Goal: Navigation & Orientation: Find specific page/section

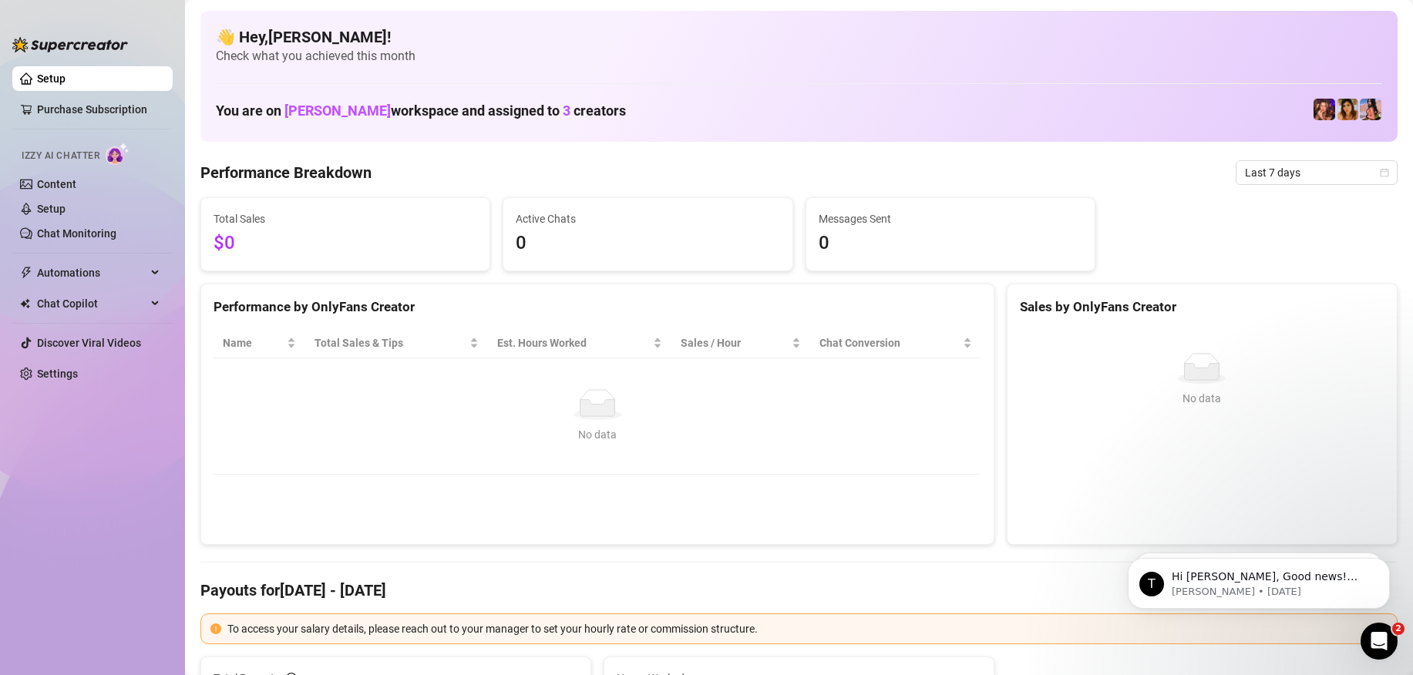
scroll to position [3, 0]
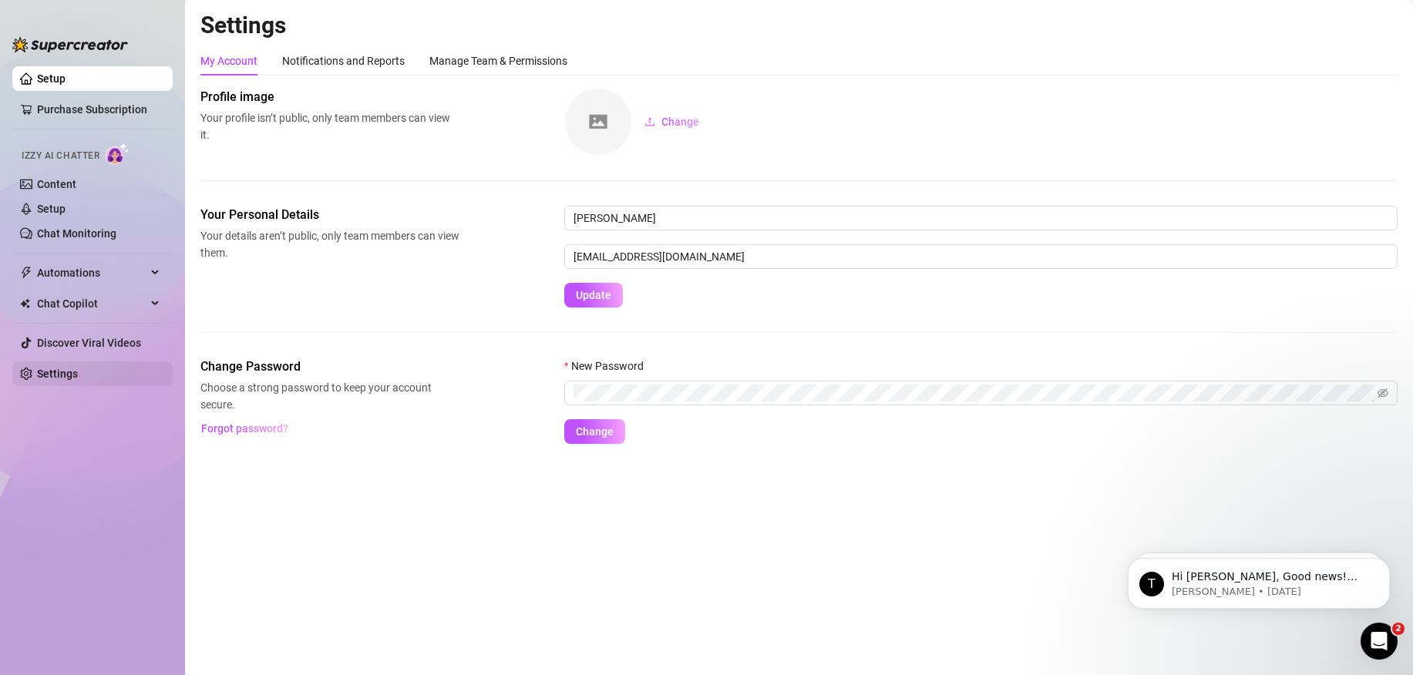
click at [78, 379] on link "Settings" at bounding box center [57, 374] width 41 height 12
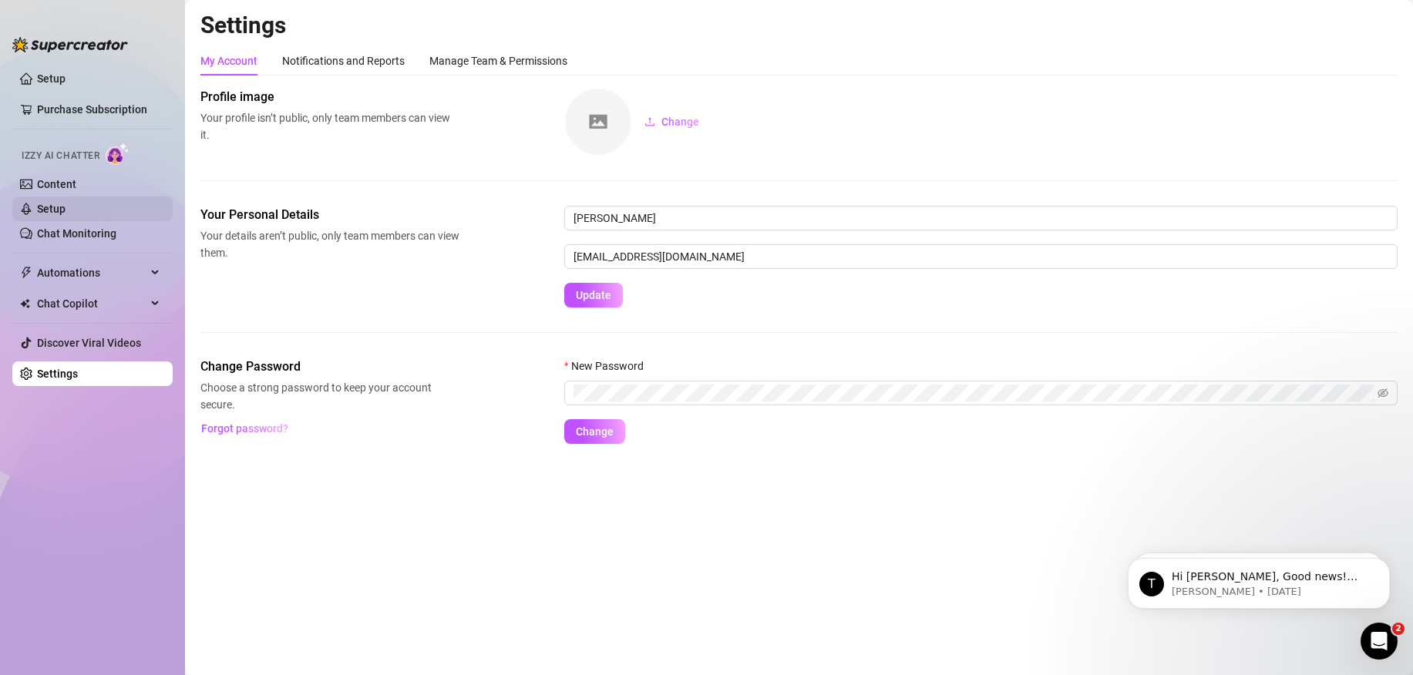
click at [66, 203] on link "Setup" at bounding box center [51, 209] width 29 height 12
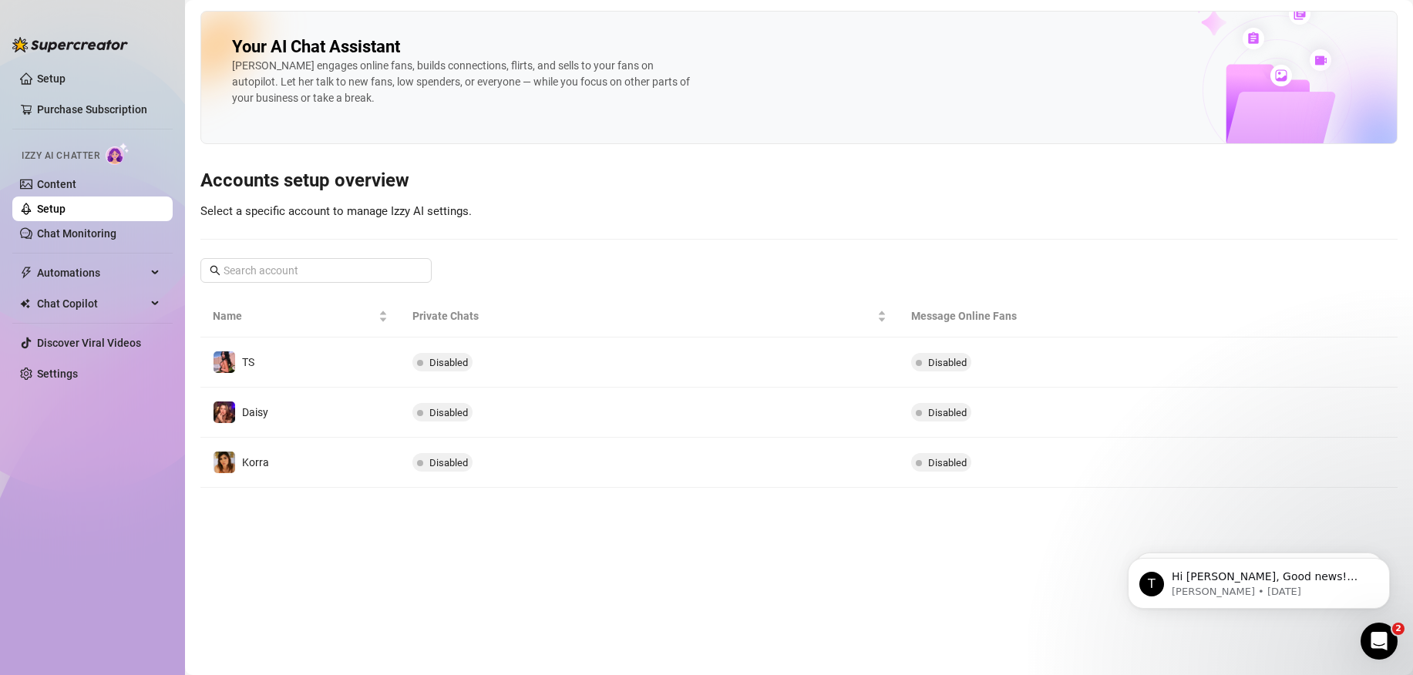
click at [69, 158] on span "Izzy AI Chatter" at bounding box center [61, 156] width 78 height 15
click at [69, 181] on link "Content" at bounding box center [56, 184] width 39 height 12
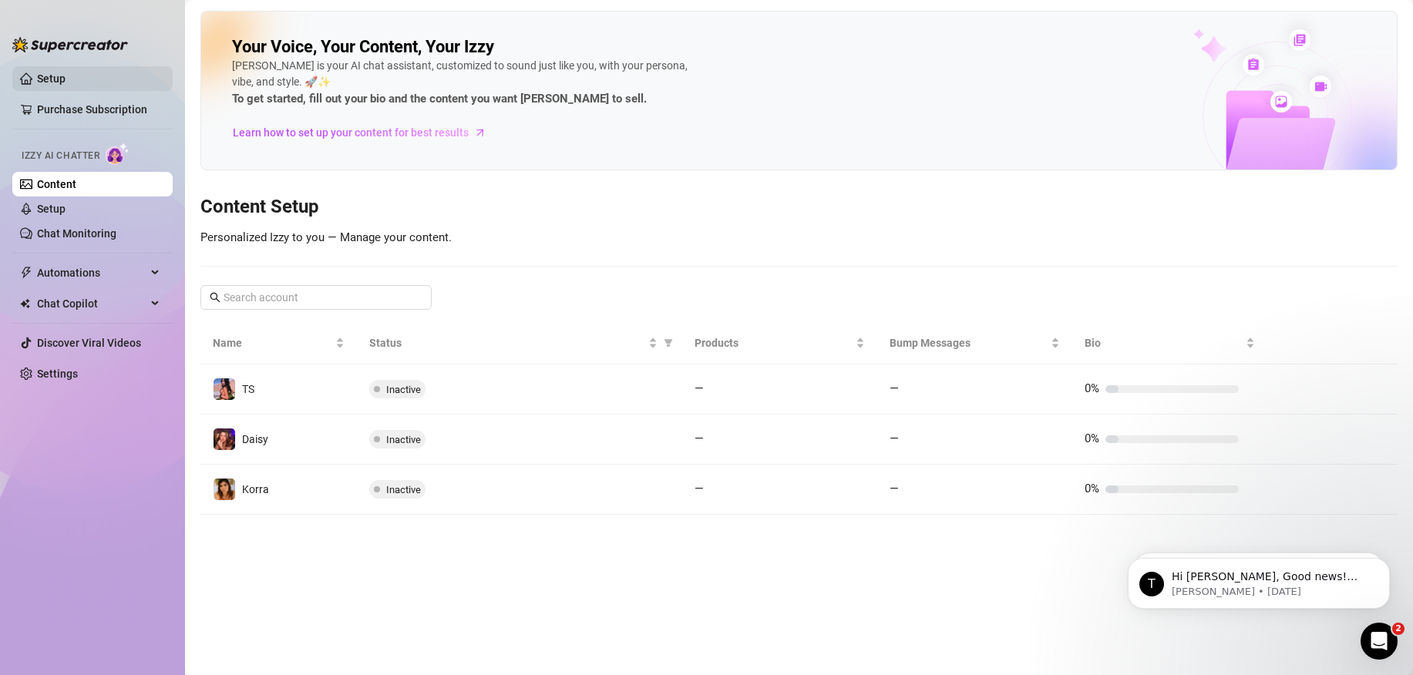
click at [62, 83] on link "Setup" at bounding box center [51, 78] width 29 height 12
